Goal: Task Accomplishment & Management: Manage account settings

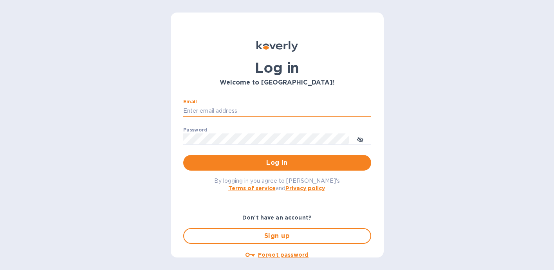
click at [263, 112] on input "Email" at bounding box center [277, 111] width 188 height 12
click at [0, 270] on com-1password-button at bounding box center [0, 270] width 0 height 0
type input "[PERSON_NAME][EMAIL_ADDRESS][PERSON_NAME][DOMAIN_NAME]"
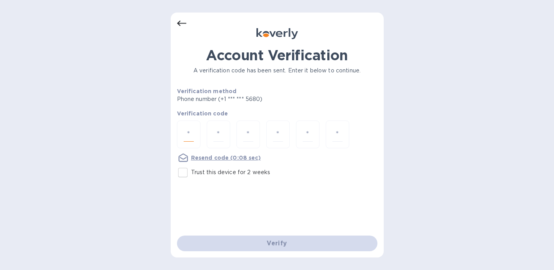
click at [191, 137] on input "number" at bounding box center [189, 134] width 10 height 14
type input "9"
type input "1"
type input "3"
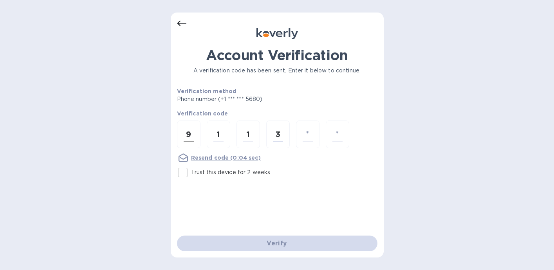
type input "3"
type input "8"
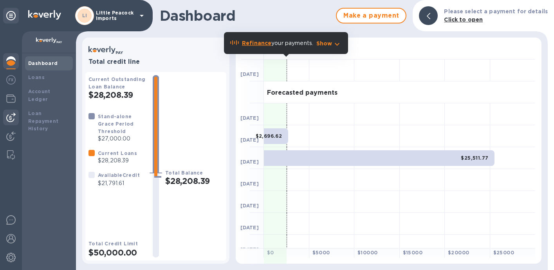
click at [11, 117] on img at bounding box center [10, 117] width 9 height 9
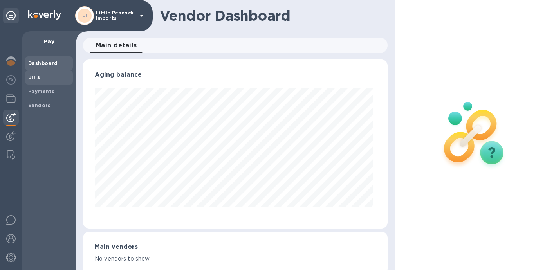
scroll to position [169, 301]
click at [40, 74] on span "Bills" at bounding box center [49, 78] width 42 height 8
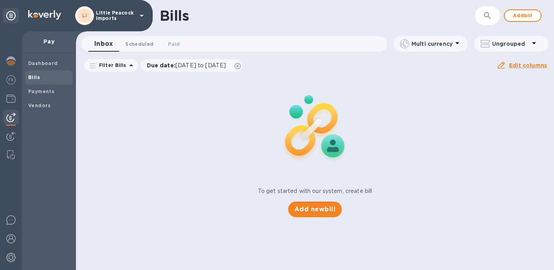
click at [142, 43] on span "Scheduled 0" at bounding box center [139, 44] width 28 height 8
